Goal: Find specific page/section: Find specific page/section

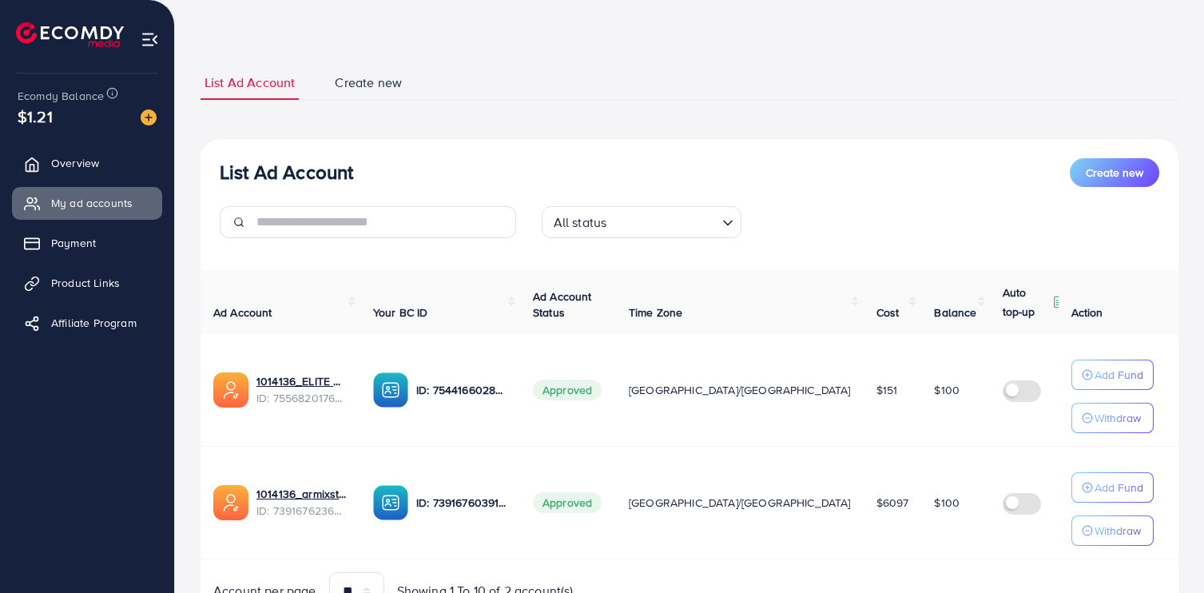
scroll to position [58, 0]
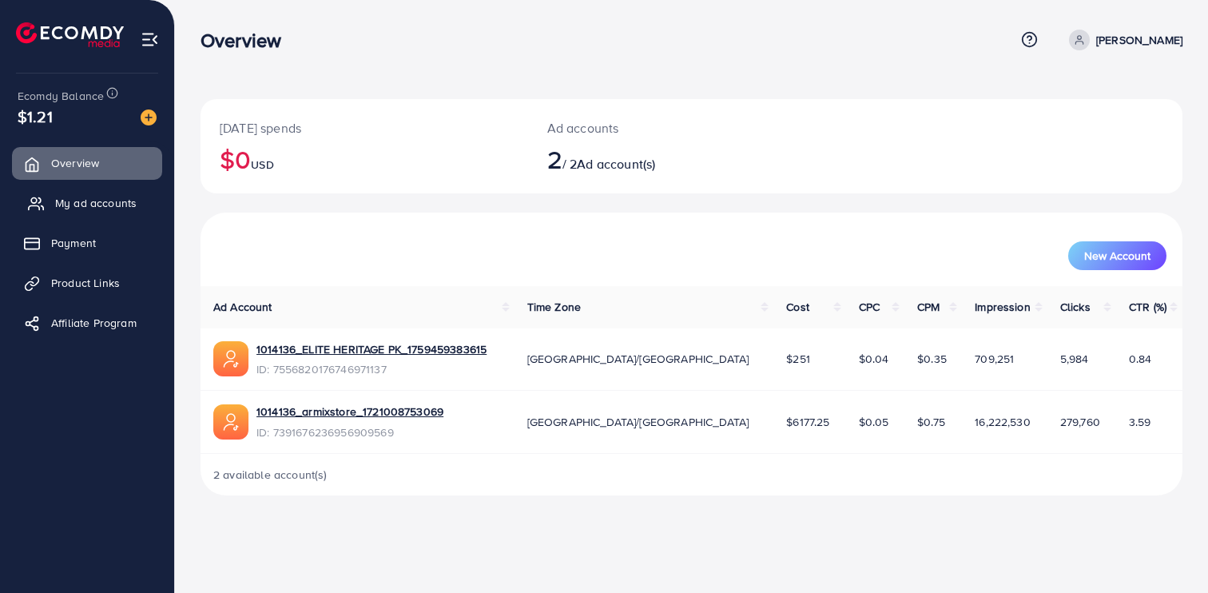
click at [73, 203] on span "My ad accounts" at bounding box center [95, 203] width 81 height 16
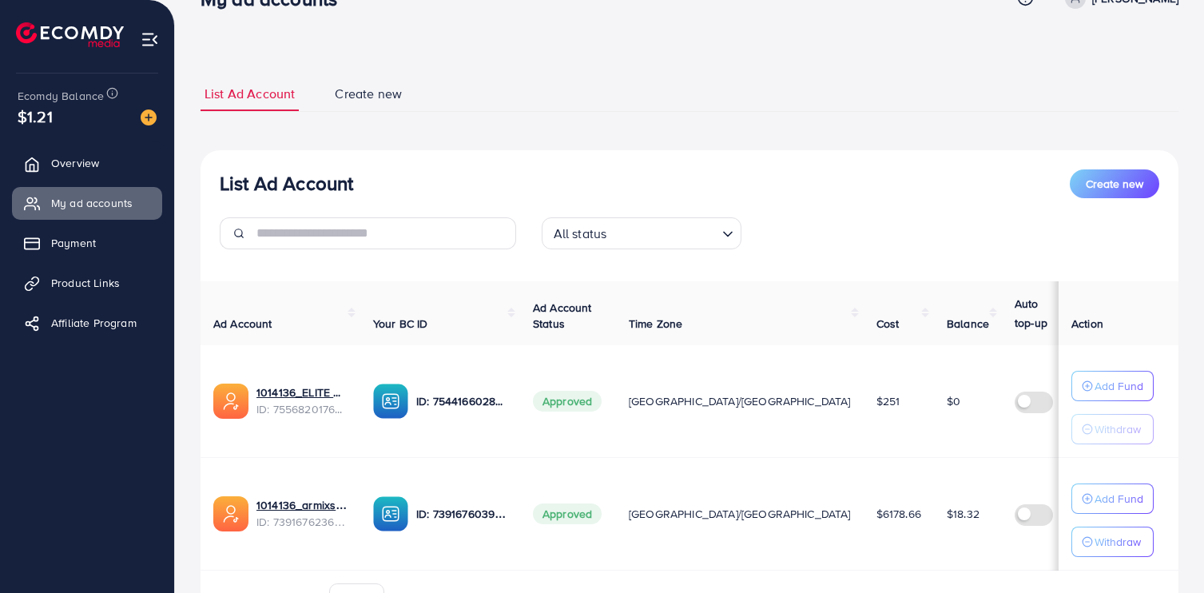
scroll to position [61, 0]
